Goal: Navigation & Orientation: Find specific page/section

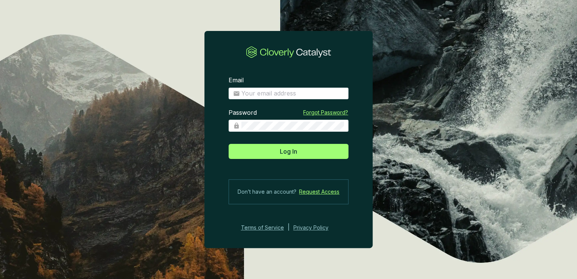
click at [294, 143] on div "Log In" at bounding box center [289, 150] width 120 height 18
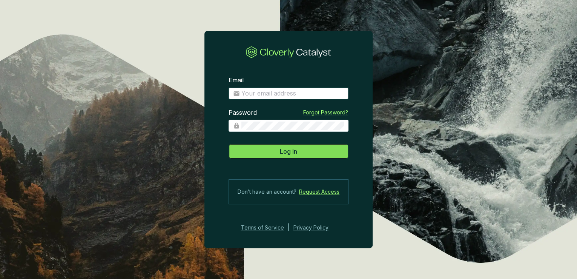
type input "[EMAIL_ADDRESS][DOMAIN_NAME]"
click at [288, 155] on span "Log In" at bounding box center [288, 151] width 17 height 9
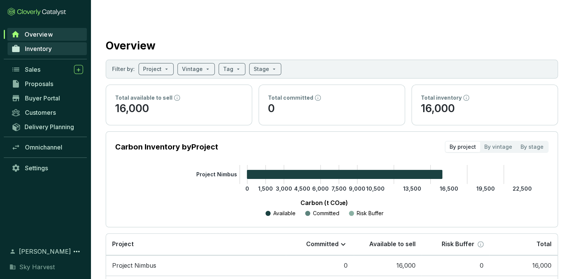
click at [39, 50] on span "Inventory" at bounding box center [38, 49] width 27 height 8
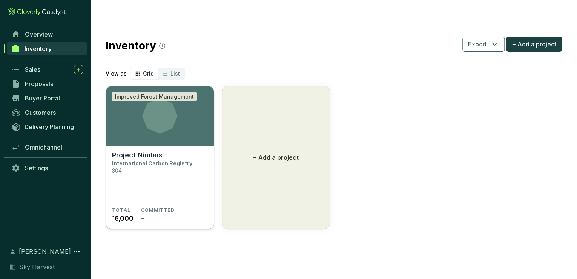
click at [143, 119] on section "Improved Forest Management" at bounding box center [160, 116] width 108 height 60
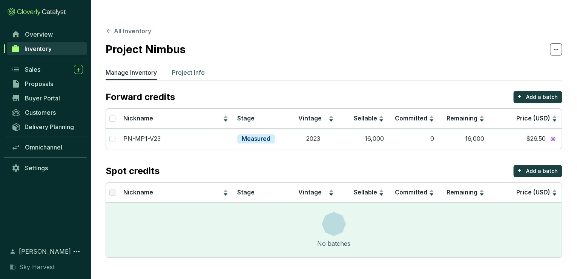
click at [193, 68] on p "Project Info" at bounding box center [188, 72] width 33 height 9
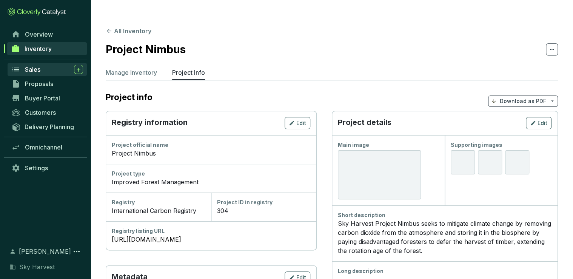
click at [36, 69] on span "Sales" at bounding box center [32, 70] width 15 height 8
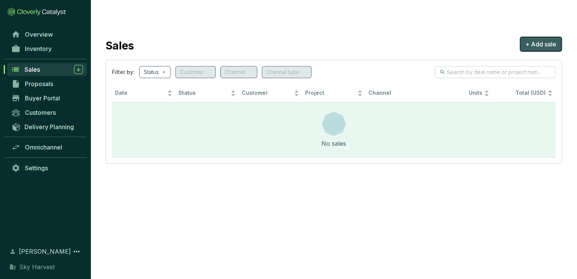
click at [528, 40] on span "+ Add sale" at bounding box center [541, 44] width 31 height 9
click at [26, 81] on span "Proposals" at bounding box center [39, 84] width 28 height 8
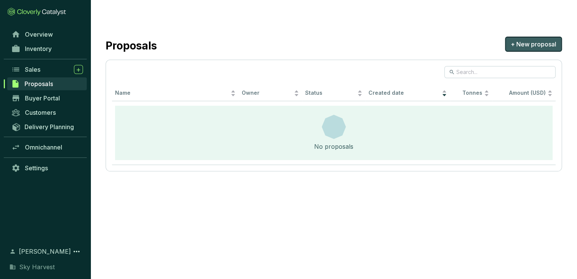
click at [516, 40] on span "+ New proposal" at bounding box center [534, 44] width 46 height 9
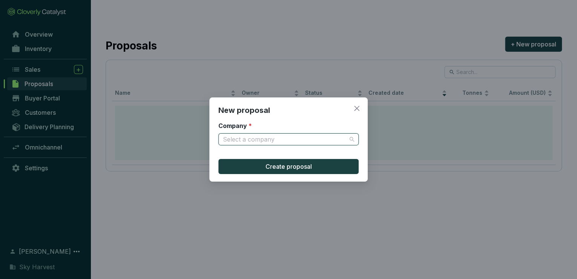
click at [250, 143] on input "Company *" at bounding box center [285, 139] width 124 height 11
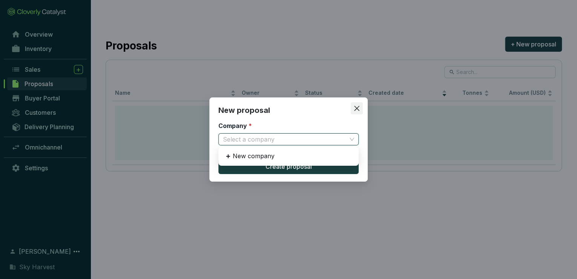
click at [354, 108] on icon "close" at bounding box center [357, 108] width 7 height 7
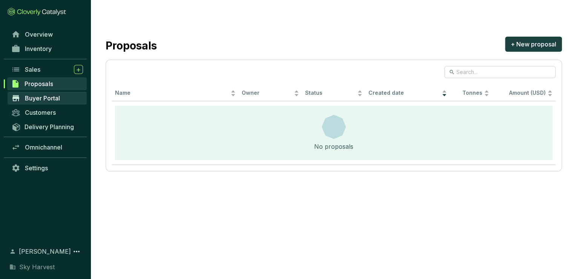
click at [60, 98] on link "Buyer Portal" at bounding box center [47, 98] width 79 height 13
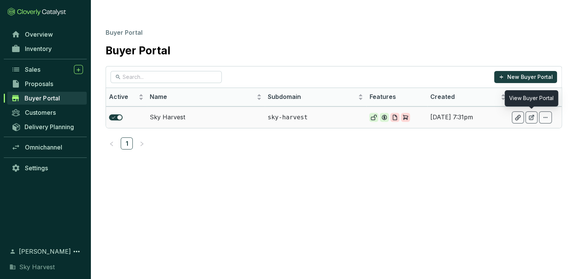
click at [534, 114] on icon at bounding box center [532, 117] width 6 height 6
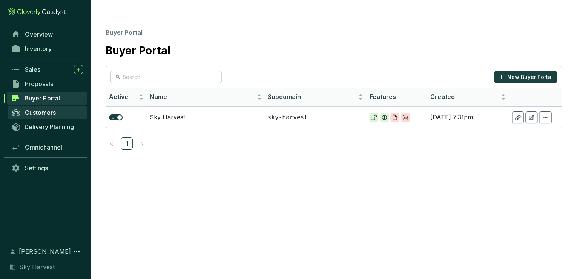
click at [38, 114] on span "Customers" at bounding box center [40, 113] width 31 height 8
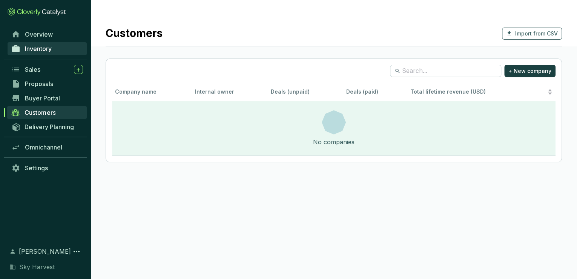
click at [42, 50] on span "Inventory" at bounding box center [38, 49] width 27 height 8
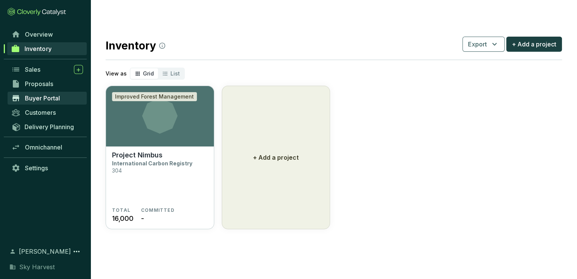
click at [38, 97] on span "Buyer Portal" at bounding box center [42, 98] width 35 height 8
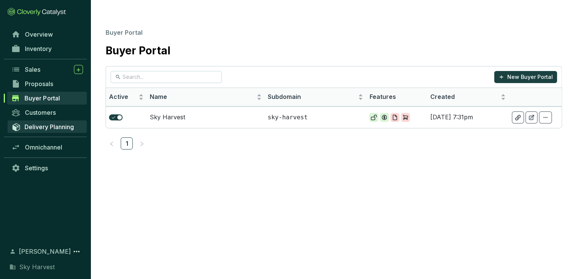
click at [42, 126] on span "Delivery Planning" at bounding box center [49, 127] width 49 height 8
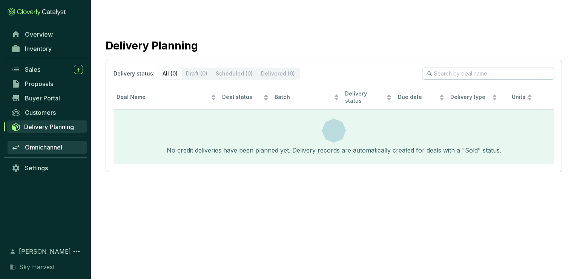
click at [41, 148] on span "Omnichannel" at bounding box center [43, 147] width 37 height 8
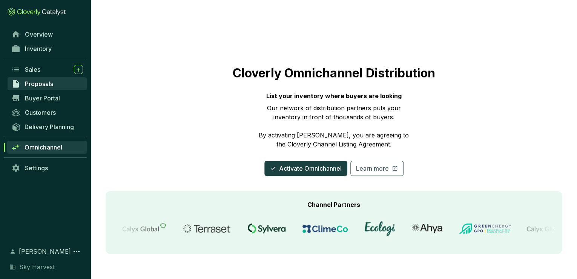
click at [26, 85] on span "Proposals" at bounding box center [39, 84] width 28 height 8
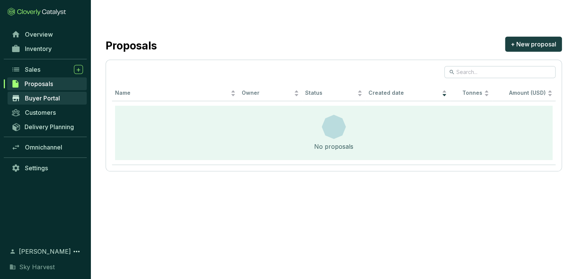
click at [37, 94] on link "Buyer Portal" at bounding box center [47, 98] width 79 height 13
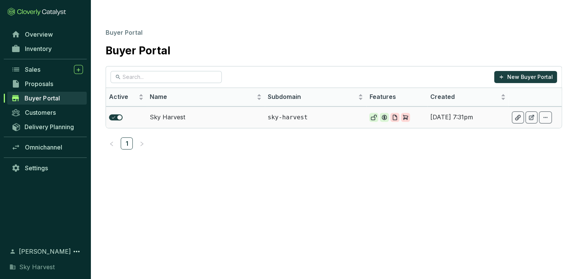
click at [511, 106] on td at bounding box center [535, 117] width 53 height 22
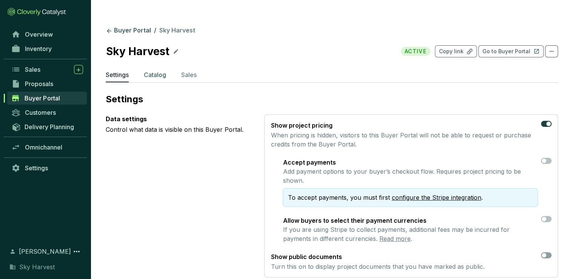
click at [157, 70] on p "Catalog" at bounding box center [155, 74] width 22 height 9
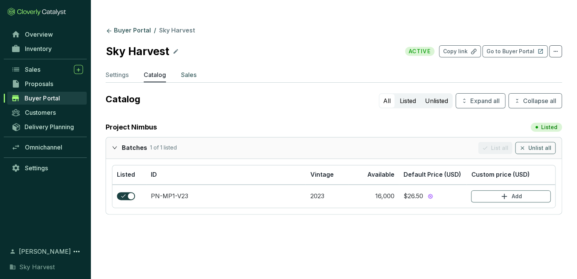
click at [191, 70] on p "Sales" at bounding box center [188, 74] width 15 height 9
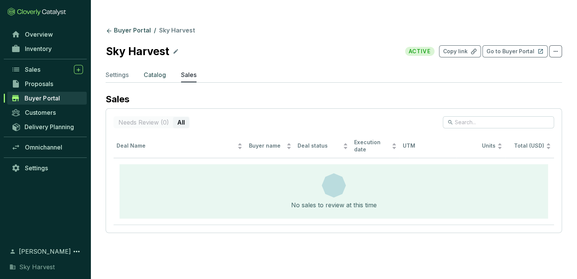
click at [160, 70] on p "Catalog" at bounding box center [155, 74] width 22 height 9
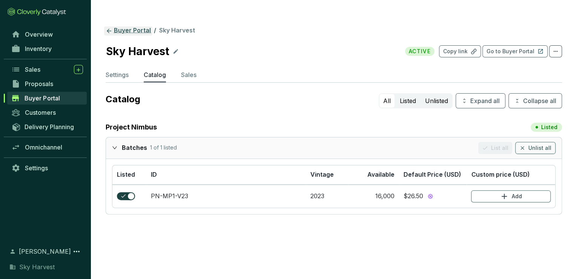
click at [117, 26] on link "Buyer Portal" at bounding box center [128, 30] width 48 height 9
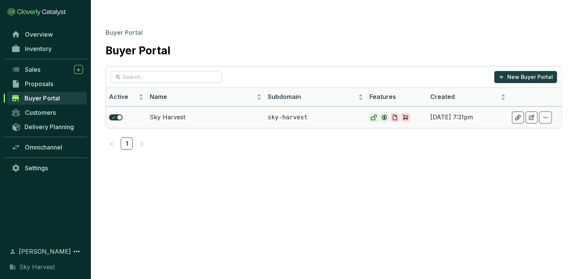
click at [548, 113] on icon at bounding box center [546, 117] width 6 height 9
click at [348, 149] on section "Buyer Portal Buyer Portal New Buyer Portal Active Name Subdomain Features Creat…" at bounding box center [288, 154] width 577 height 279
click at [347, 177] on section "Buyer Portal Buyer Portal New Buyer Portal Active Name Subdomain Features Creat…" at bounding box center [288, 154] width 577 height 279
click at [39, 109] on span "Customers" at bounding box center [40, 113] width 31 height 8
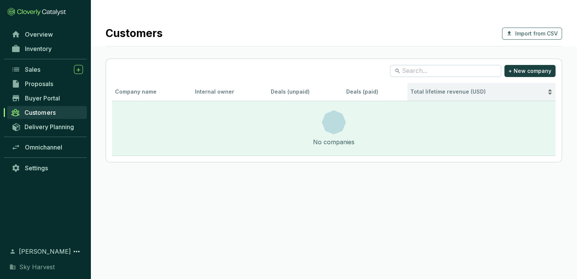
click at [438, 88] on div "Total lifetime revenue (USD)" at bounding box center [482, 92] width 142 height 9
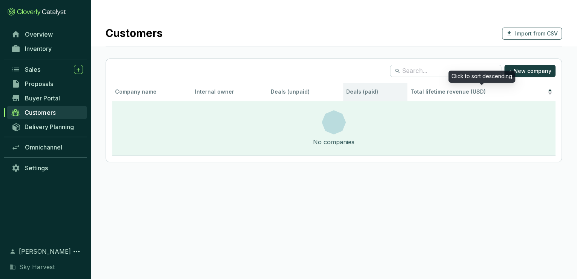
click at [383, 83] on th "Deals (paid)" at bounding box center [375, 92] width 64 height 18
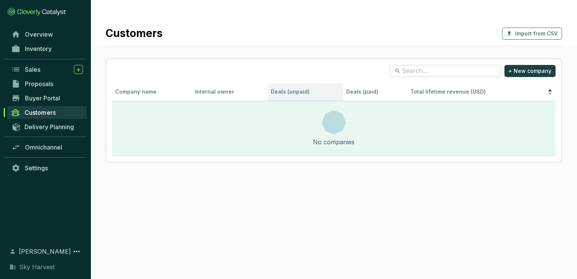
click at [276, 83] on th "Deals (unpaid)" at bounding box center [305, 92] width 75 height 18
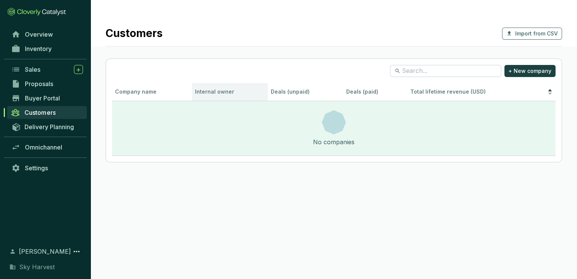
click at [209, 83] on th "Internal owner" at bounding box center [230, 92] width 76 height 18
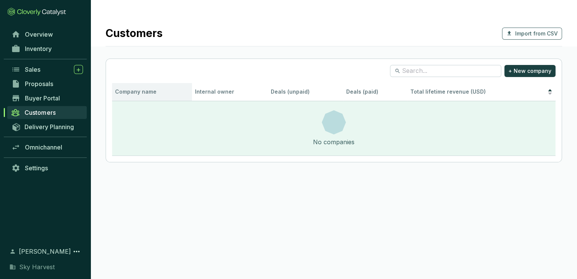
click at [136, 83] on th "Company name" at bounding box center [152, 92] width 80 height 18
